Goal: Information Seeking & Learning: Find contact information

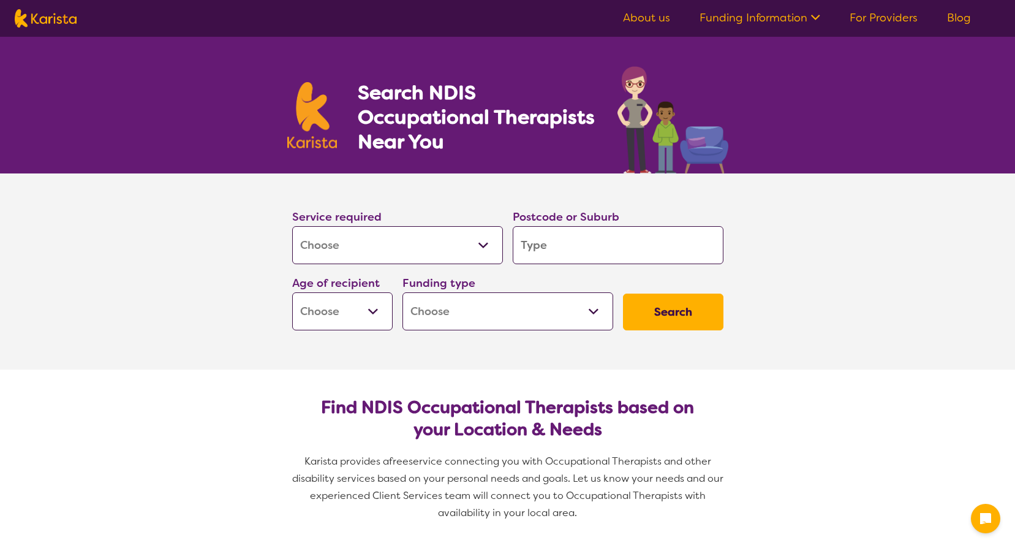
select select "[MEDICAL_DATA]"
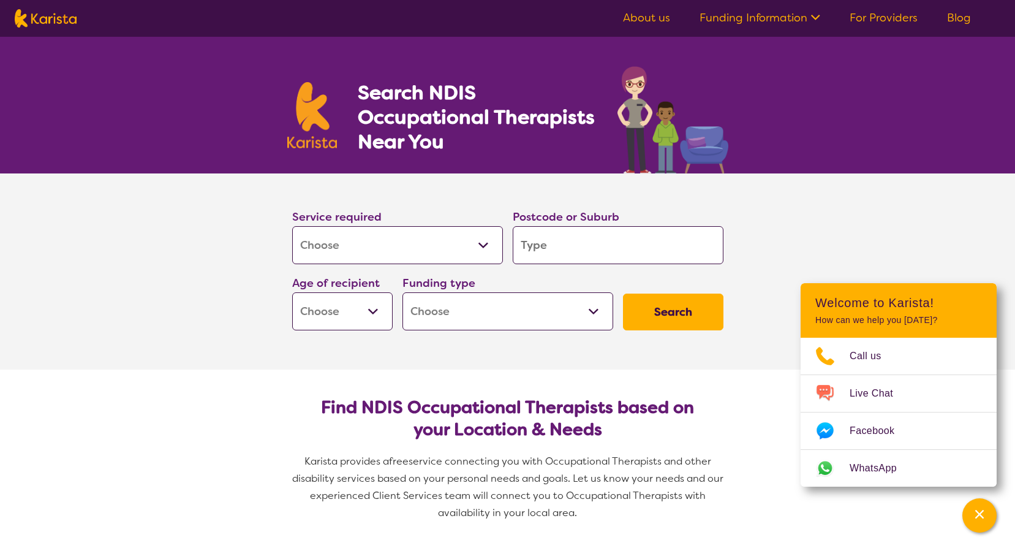
click at [562, 250] on input "search" at bounding box center [618, 245] width 211 height 38
type input "6"
type input "61"
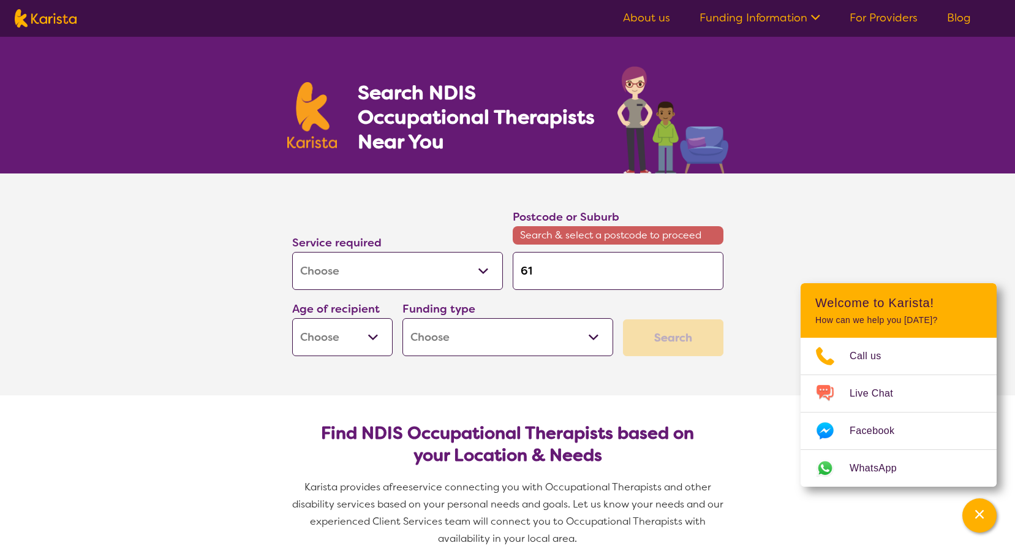
type input "611"
type input "6112"
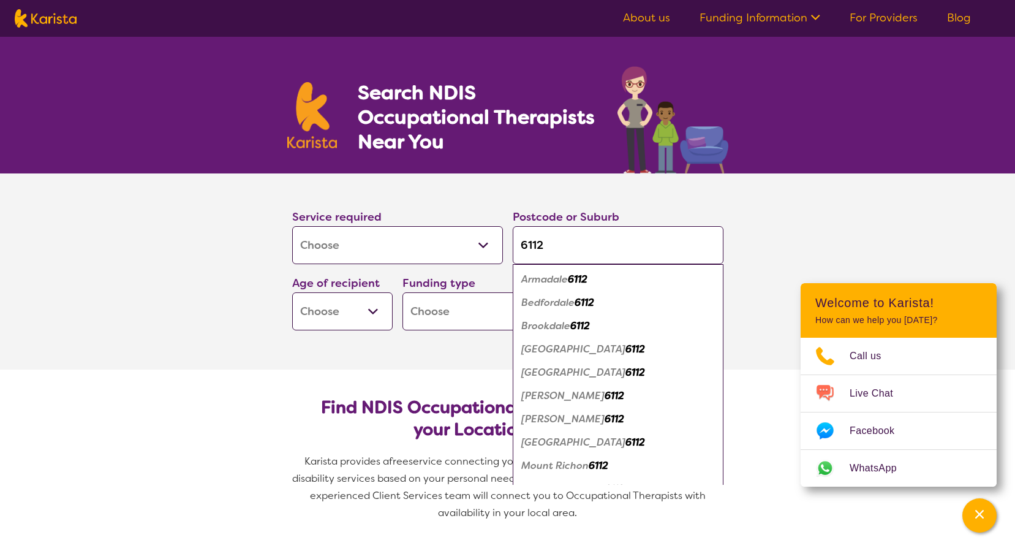
type input "6112"
click at [537, 279] on em "Armadale" at bounding box center [544, 279] width 47 height 13
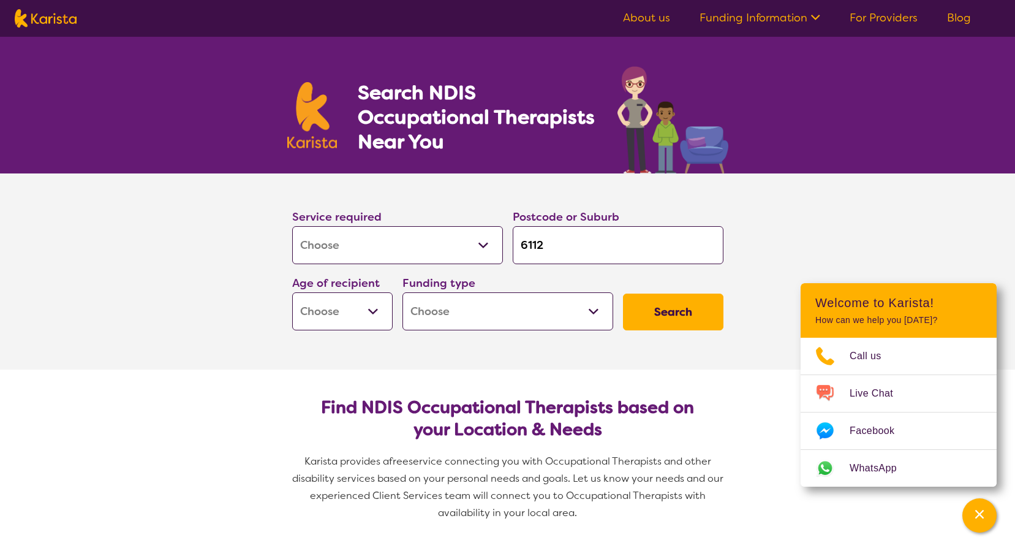
click at [332, 311] on select "Early Childhood - 0 to 9 Child - 10 to 11 Adolescent - 12 to 17 Adult - 18 to 6…" at bounding box center [342, 311] width 100 height 38
select select "CH"
click at [292, 292] on select "Early Childhood - 0 to 9 Child - 10 to 11 Adolescent - 12 to 17 Adult - 18 to 6…" at bounding box center [342, 311] width 100 height 38
select select "CH"
click at [442, 310] on select "Home Care Package (HCP) National Disability Insurance Scheme (NDIS) I don't know" at bounding box center [507, 311] width 211 height 38
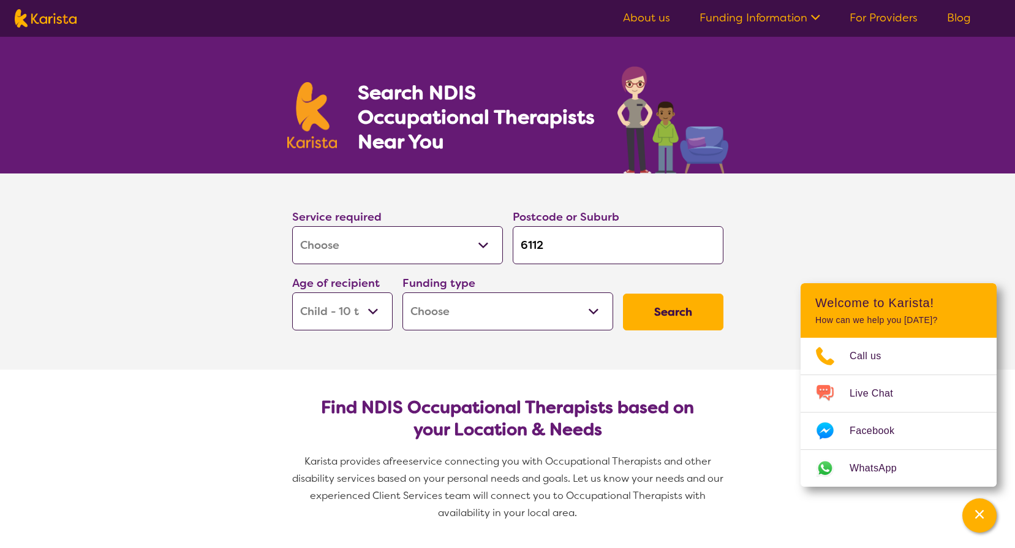
select select "NDIS"
click at [402, 292] on select "Home Care Package (HCP) National Disability Insurance Scheme (NDIS) I don't know" at bounding box center [507, 311] width 211 height 38
select select "NDIS"
click at [687, 311] on button "Search" at bounding box center [673, 311] width 100 height 37
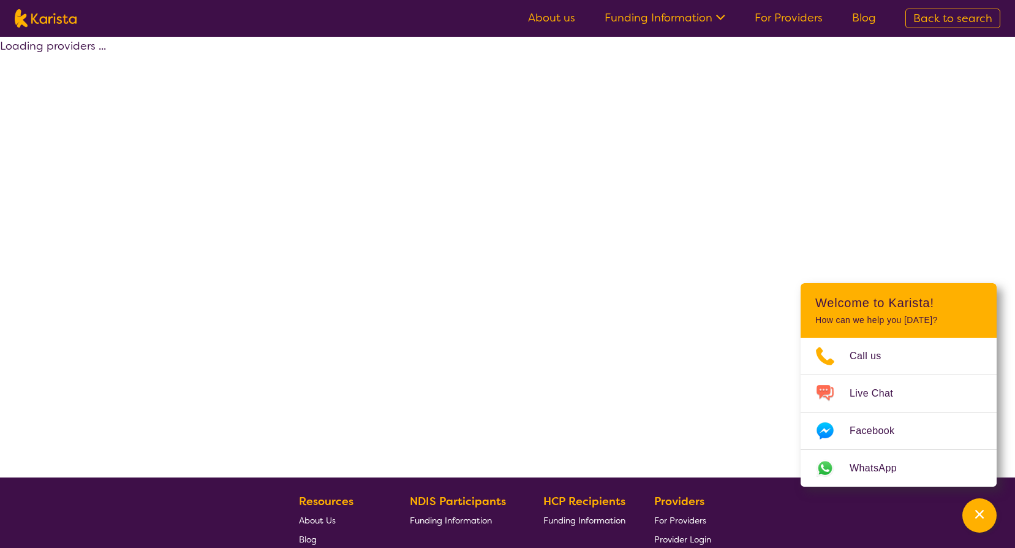
select select "by_score"
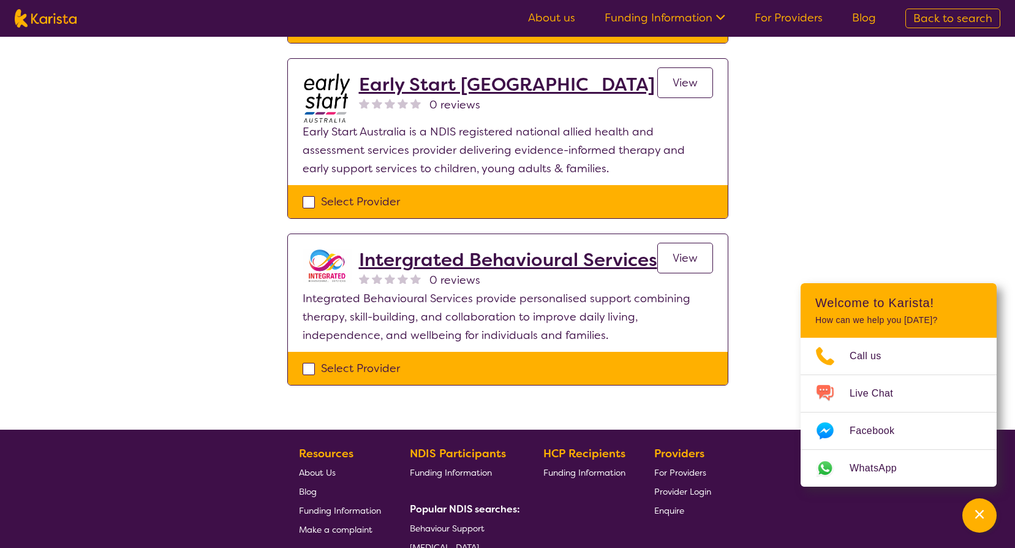
scroll to position [429, 0]
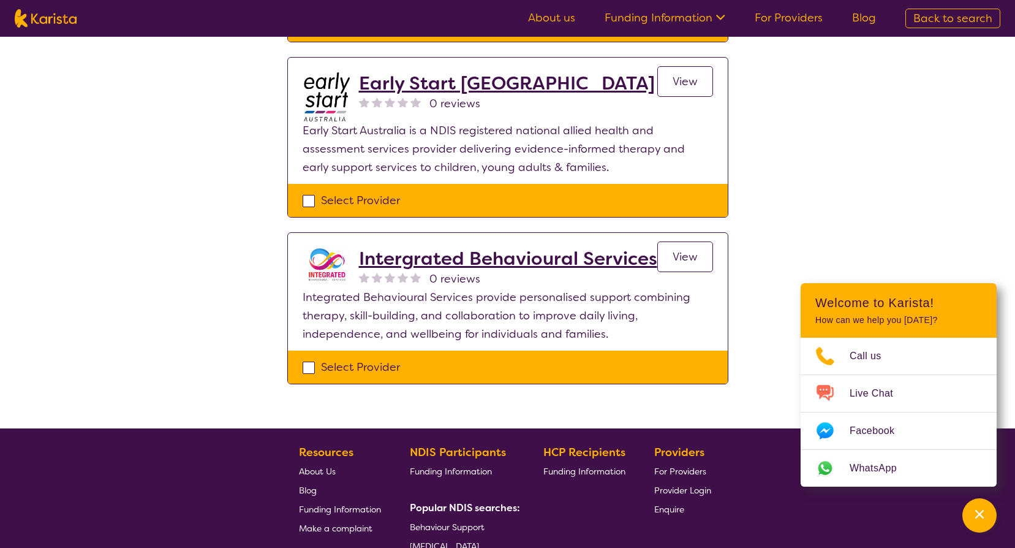
click at [554, 247] on h2 "Intergrated Behavioural Services" at bounding box center [508, 258] width 298 height 22
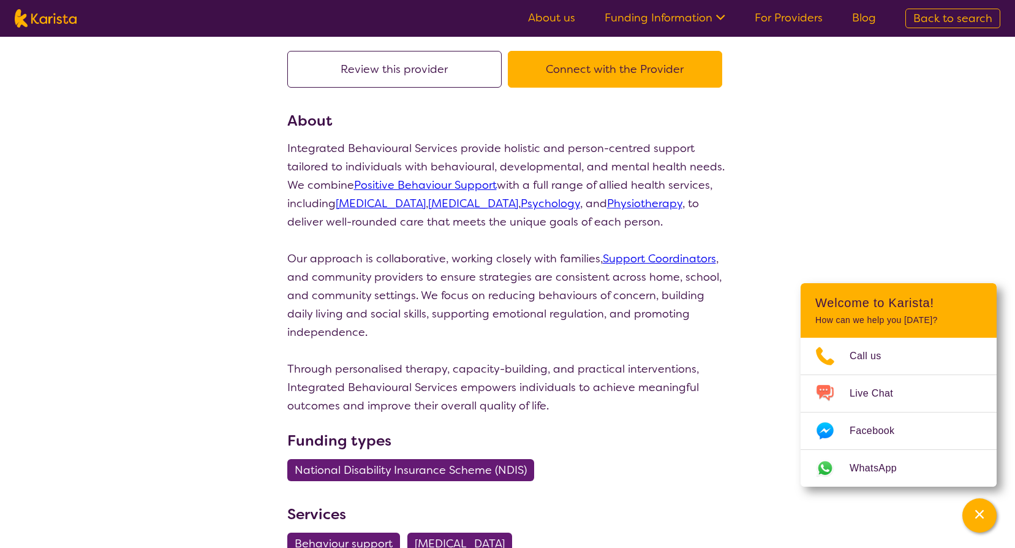
scroll to position [122, 0]
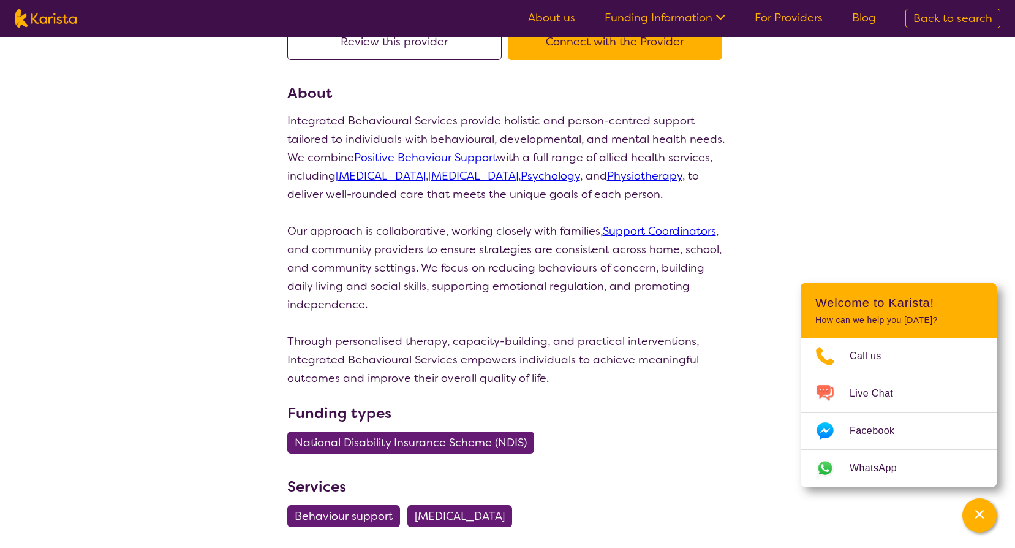
click at [216, 298] on div "search results Intergrated Behavioural Services 0 reviews Review this provider …" at bounding box center [507, 265] width 1015 height 703
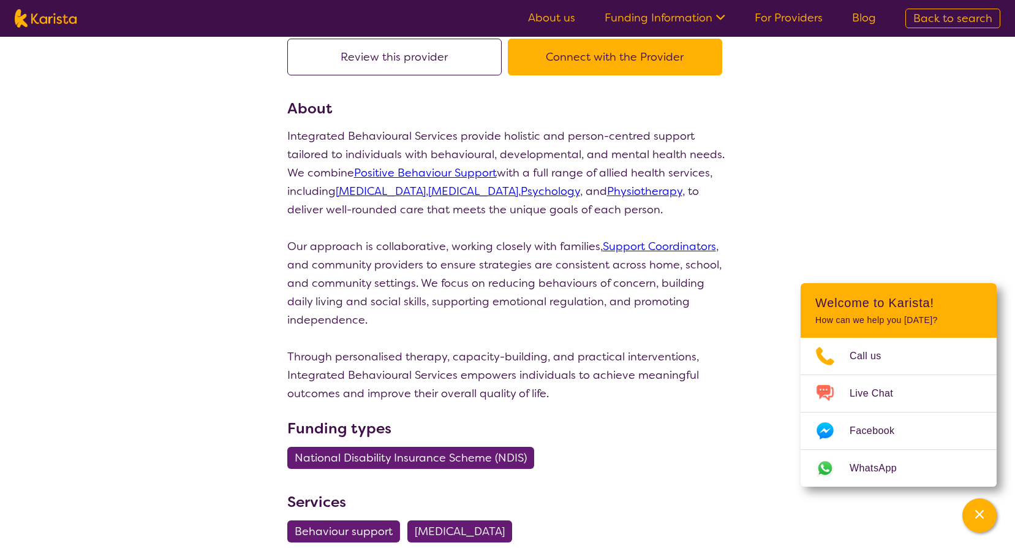
scroll to position [0, 0]
